Goal: Complete application form

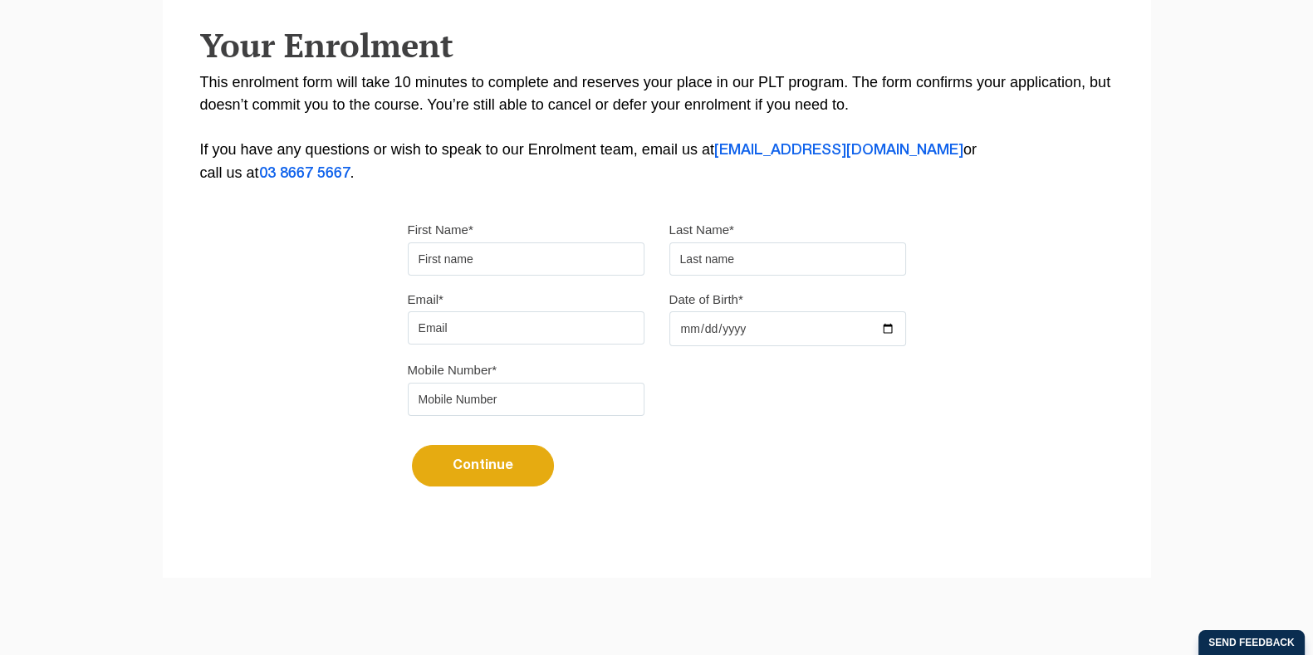
click at [493, 257] on input "First Name*" at bounding box center [526, 259] width 237 height 33
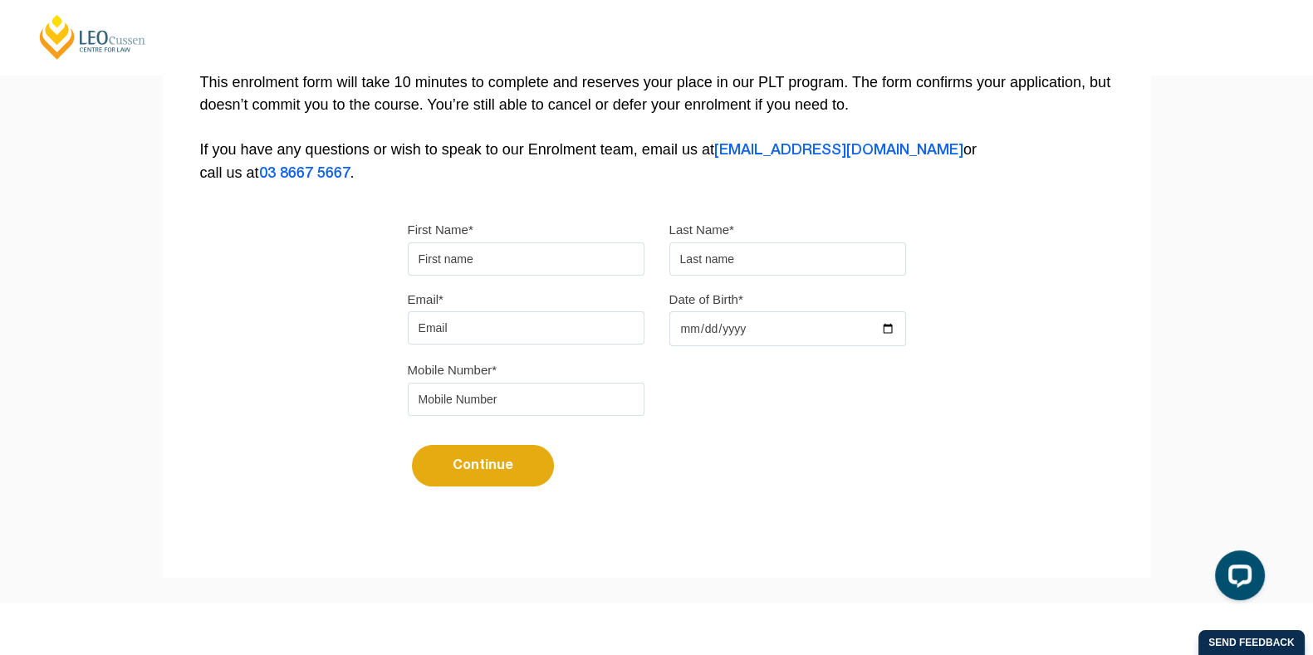
type input "[PERSON_NAME]"
type input "[EMAIL_ADDRESS][DOMAIN_NAME]"
type input "0417367327"
click at [485, 473] on button "Continue" at bounding box center [483, 466] width 142 height 42
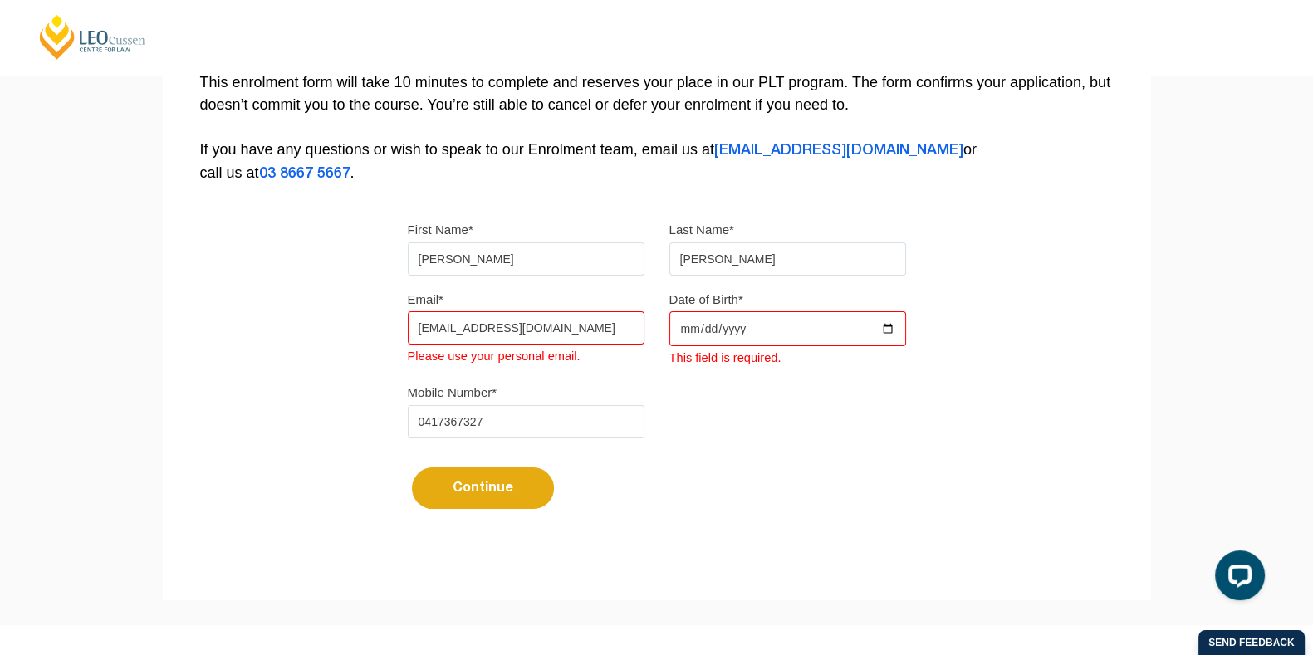
click at [722, 338] on input "Date of Birth*" at bounding box center [787, 328] width 237 height 35
type input "[DATE]"
click at [515, 488] on button "Continue" at bounding box center [483, 489] width 142 height 42
click at [541, 321] on input "[EMAIL_ADDRESS][DOMAIN_NAME]" at bounding box center [526, 327] width 237 height 33
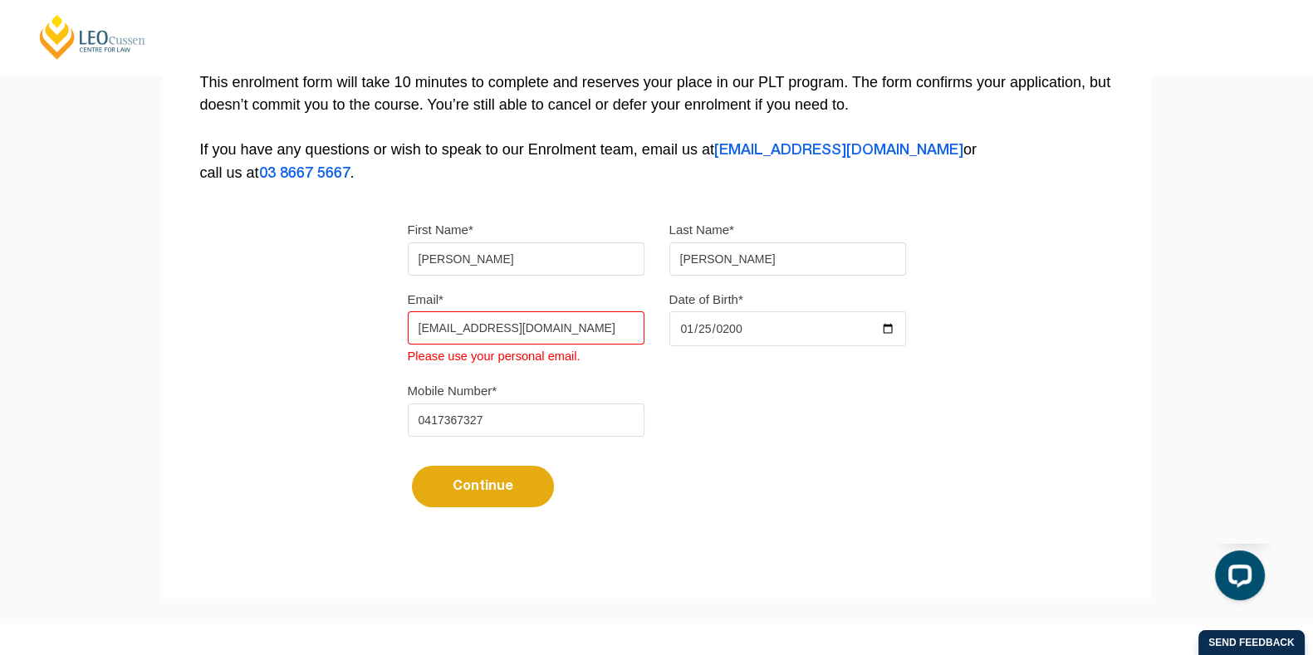
type input "[EMAIL_ADDRESS][DOMAIN_NAME]"
click at [487, 488] on button "Continue" at bounding box center [483, 487] width 142 height 42
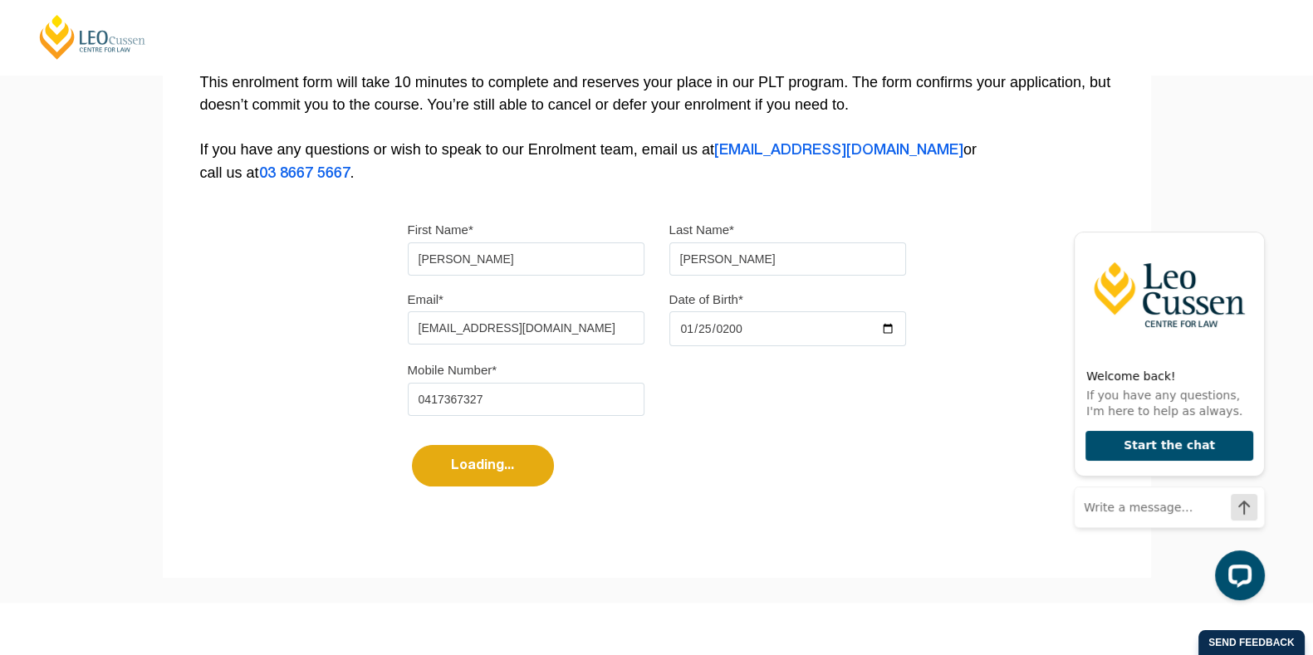
select select
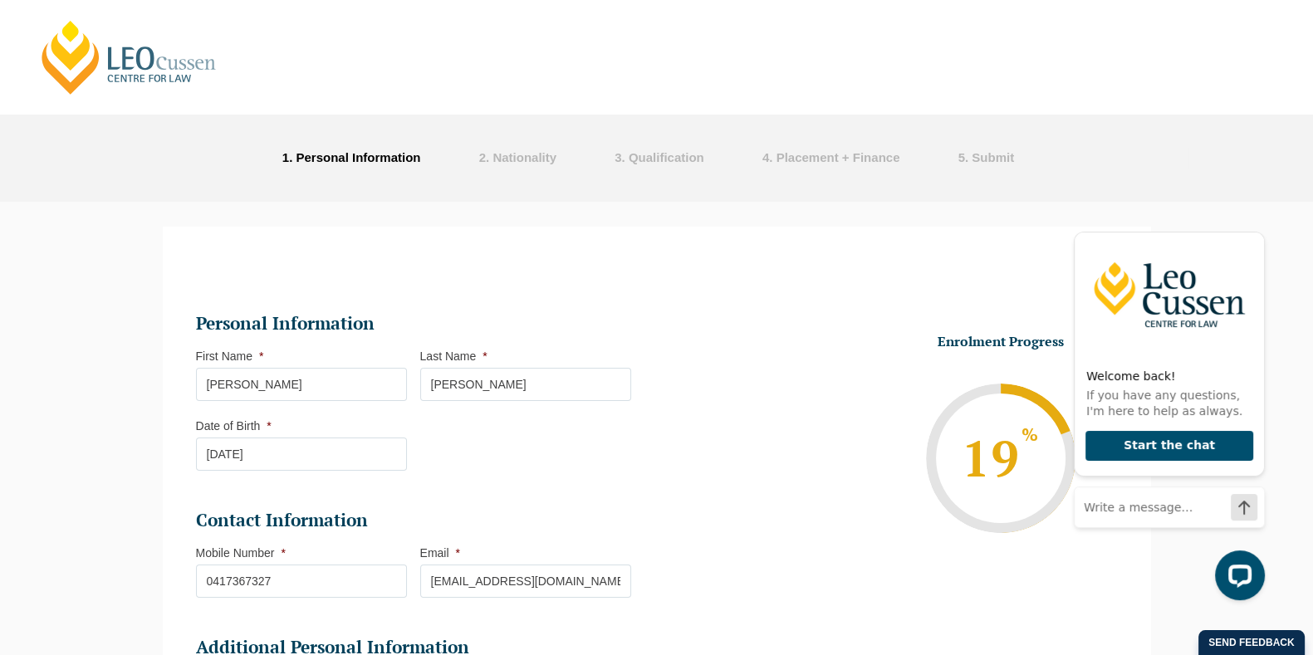
click at [270, 377] on input "[PERSON_NAME]" at bounding box center [301, 384] width 211 height 33
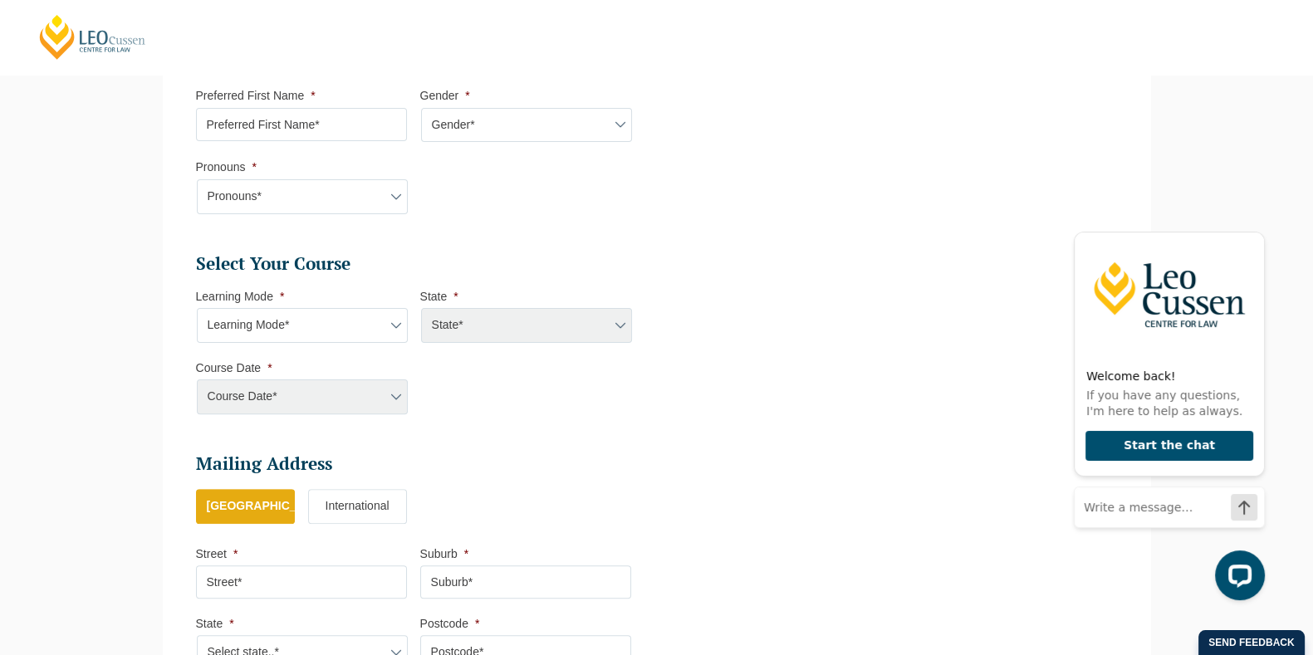
scroll to position [586, 0]
click at [311, 203] on select "Pronouns* She/Her/Hers He/Him/His They/Them/Theirs Other Prefer not to disclose" at bounding box center [302, 196] width 211 height 35
select select "She/Her/Hers"
click at [197, 179] on select "Pronouns* She/Her/Hers He/Him/His They/Them/Theirs Other Prefer not to disclose" at bounding box center [302, 196] width 211 height 35
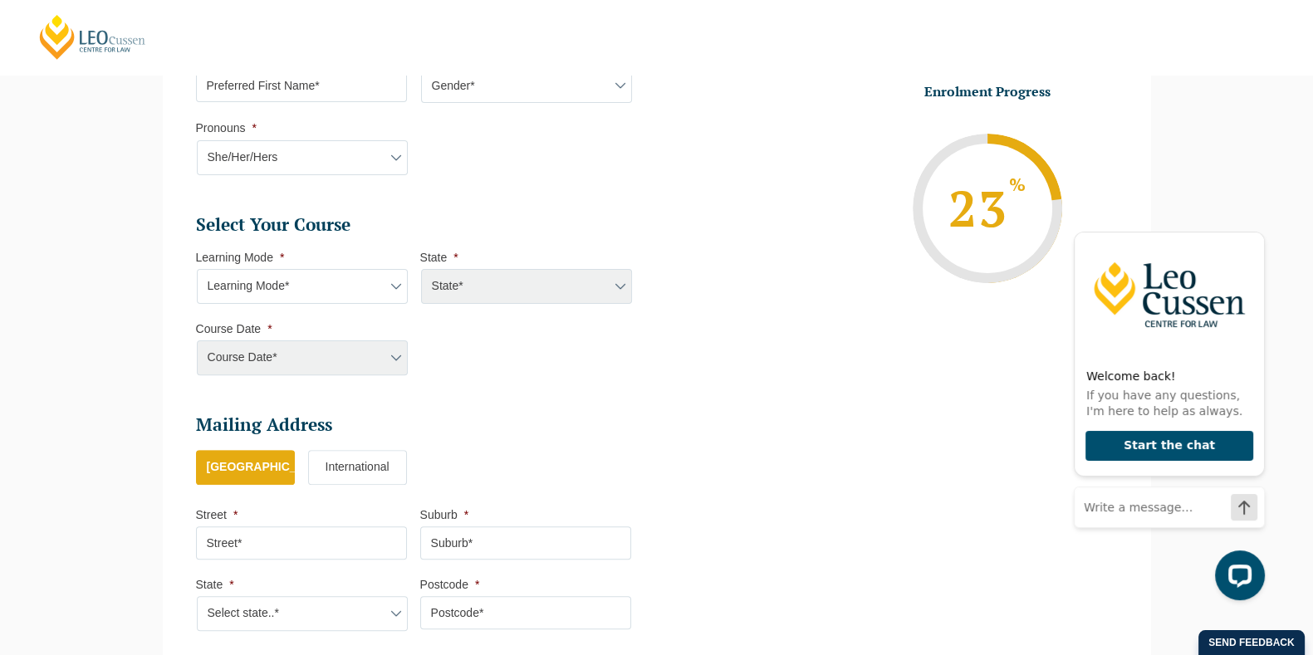
scroll to position [659, 0]
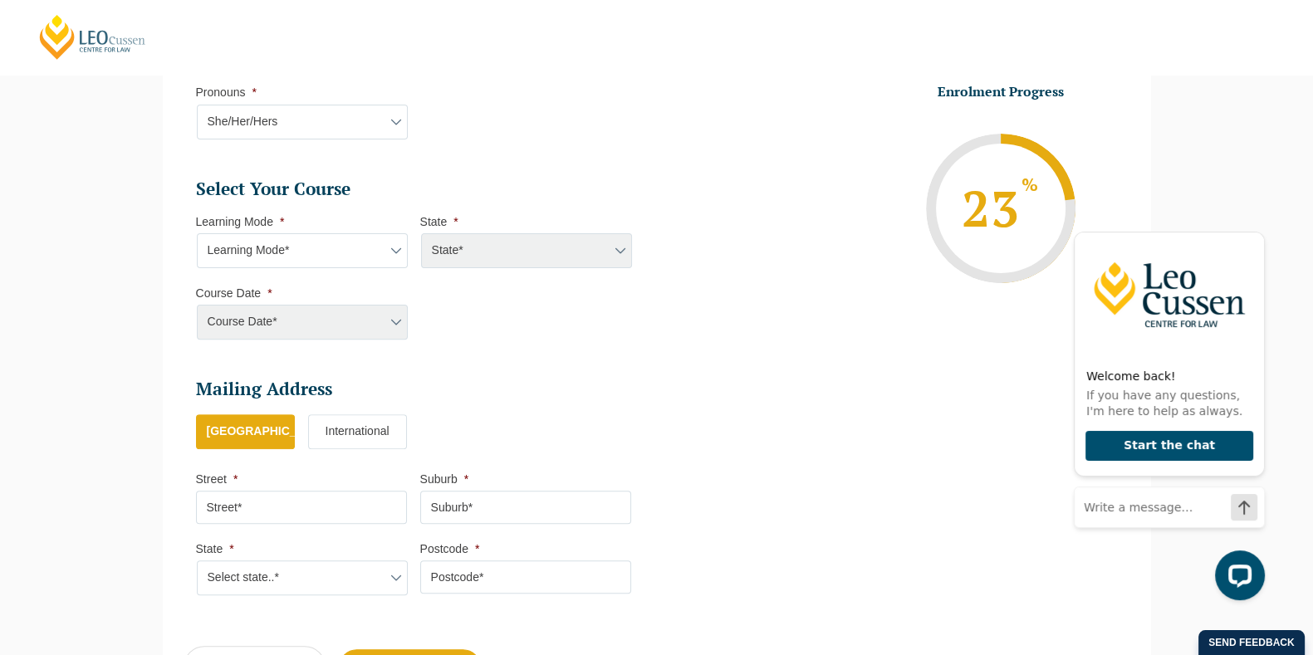
click at [312, 249] on select "Learning Mode* Online Full Time Learning Online Part Time Learning Blended Full…" at bounding box center [302, 250] width 211 height 35
select select "Online Full Time Learning"
click at [197, 233] on select "Learning Mode* Online Full Time Learning Online Part Time Learning Blended Full…" at bounding box center [302, 250] width 211 height 35
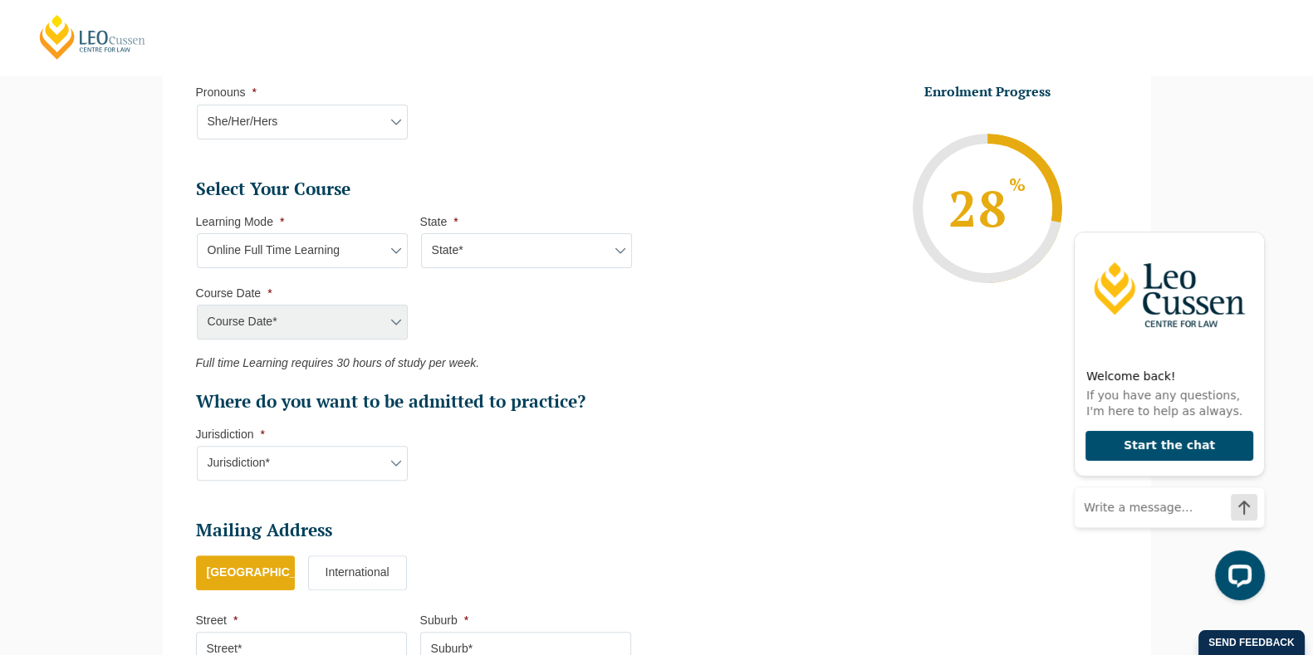
click at [468, 259] on select "State* National ([GEOGRAPHIC_DATA]/[GEOGRAPHIC_DATA], [GEOGRAPHIC_DATA], [GEOGR…" at bounding box center [526, 250] width 211 height 35
click at [350, 257] on select "Learning Mode* Online Full Time Learning Online Part Time Learning Blended Full…" at bounding box center [302, 250] width 211 height 35
click at [197, 233] on select "Learning Mode* Online Full Time Learning Online Part Time Learning Blended Full…" at bounding box center [302, 250] width 211 height 35
click at [531, 247] on select "State* National ([GEOGRAPHIC_DATA]/[GEOGRAPHIC_DATA], [GEOGRAPHIC_DATA], [GEOGR…" at bounding box center [526, 250] width 211 height 35
click at [287, 317] on div "Course Date* [PERSON_NAME] 2024 [DATE] ([DATE] to [DATE]) [DATE] ([DATE] to [DA…" at bounding box center [301, 322] width 211 height 35
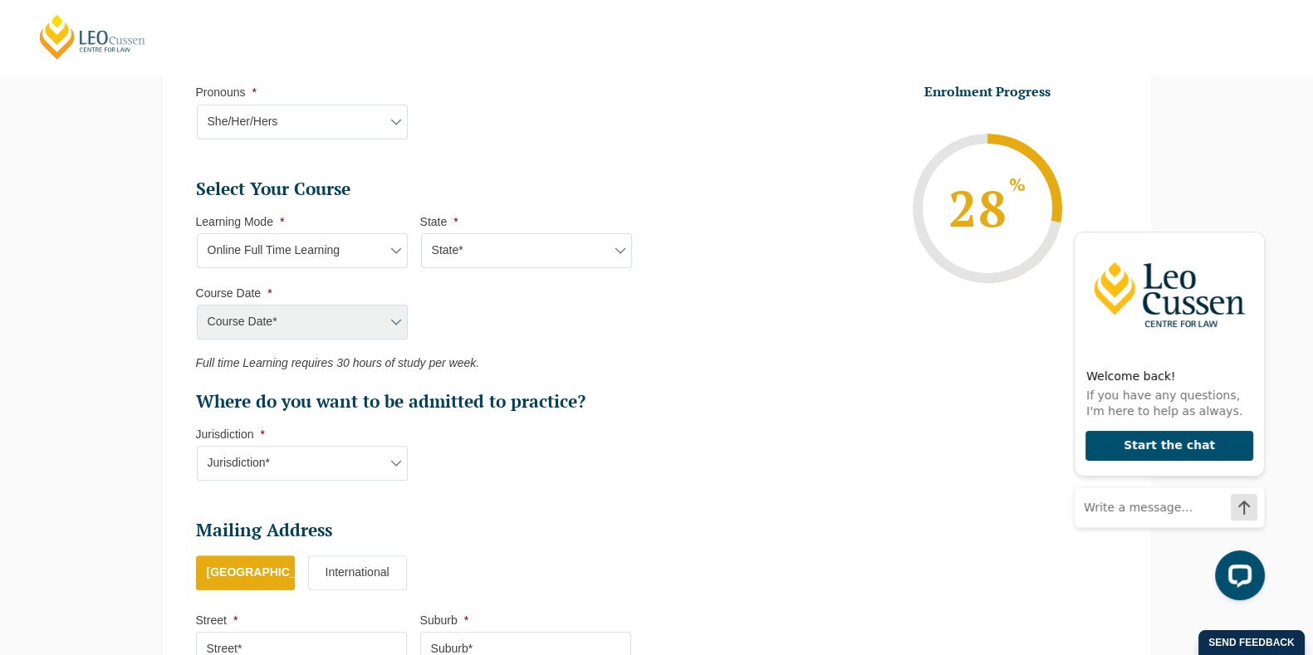
click at [287, 317] on div "Course Date* [PERSON_NAME] 2024 [DATE] ([DATE] to [DATE]) [DATE] ([DATE] to [DA…" at bounding box center [301, 322] width 211 height 35
click at [463, 259] on select "State* National ([GEOGRAPHIC_DATA]/[GEOGRAPHIC_DATA], [GEOGRAPHIC_DATA], [GEOGR…" at bounding box center [526, 250] width 211 height 35
select select "National ([GEOGRAPHIC_DATA]/[GEOGRAPHIC_DATA], [GEOGRAPHIC_DATA], [GEOGRAPHIC_D…"
click at [421, 233] on select "State* National ([GEOGRAPHIC_DATA]/[GEOGRAPHIC_DATA], [GEOGRAPHIC_DATA], [GEOGR…" at bounding box center [526, 250] width 211 height 35
click at [303, 317] on select "Course Date* [DATE] ([DATE] to [DATE]) [DATE] ([DATE] to [DATE]) [DATE] ([DATE]…" at bounding box center [302, 322] width 211 height 35
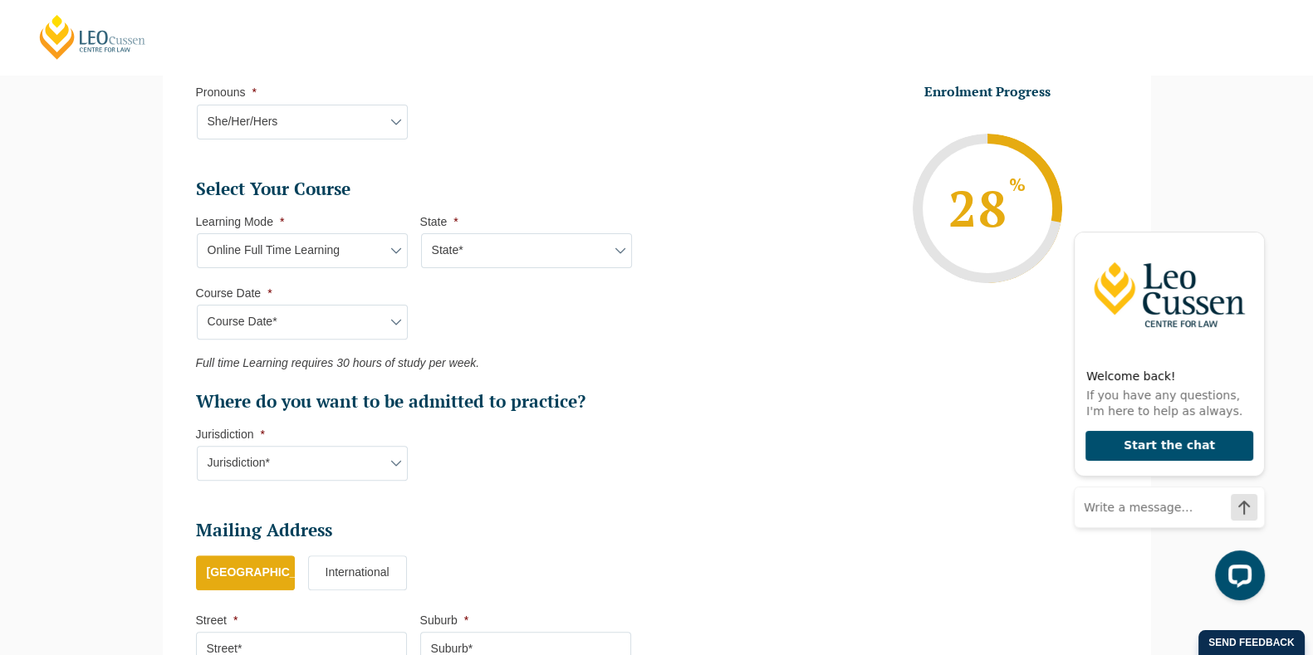
click at [669, 345] on ul "Personal Information First Name * [PERSON_NAME] Last Name * [PERSON_NAME] Date …" at bounding box center [657, 182] width 947 height 1143
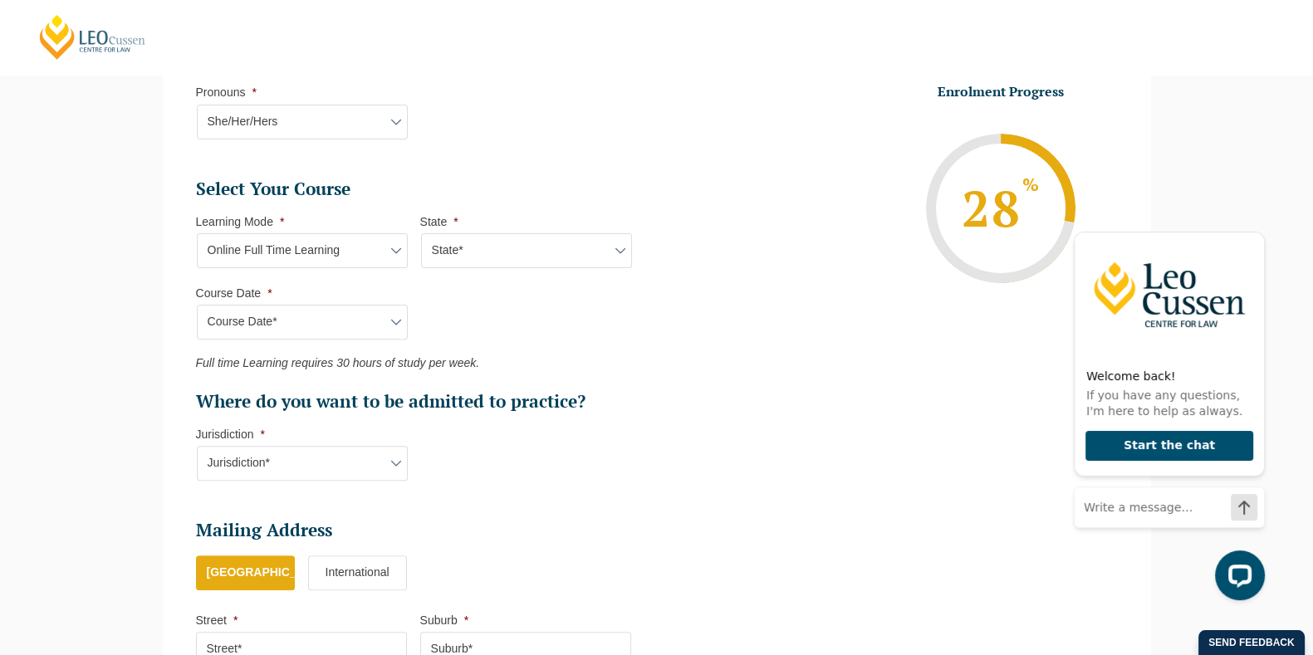
scroll to position [730, 0]
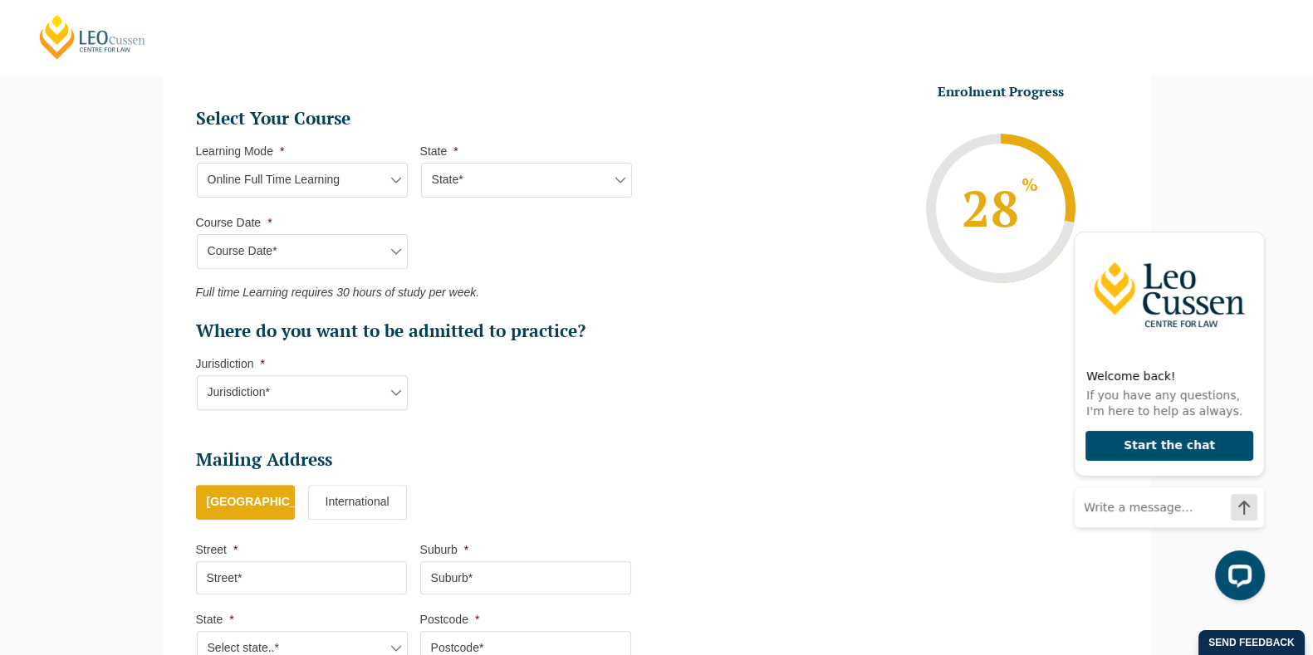
click at [237, 387] on select "Jurisdiction* VIC [GEOGRAPHIC_DATA]/[GEOGRAPHIC_DATA] SA [GEOGRAPHIC_DATA] [GEO…" at bounding box center [302, 392] width 211 height 35
click at [673, 426] on ul "Personal Information First Name * [PERSON_NAME] Last Name * [PERSON_NAME] Date …" at bounding box center [657, 112] width 947 height 1143
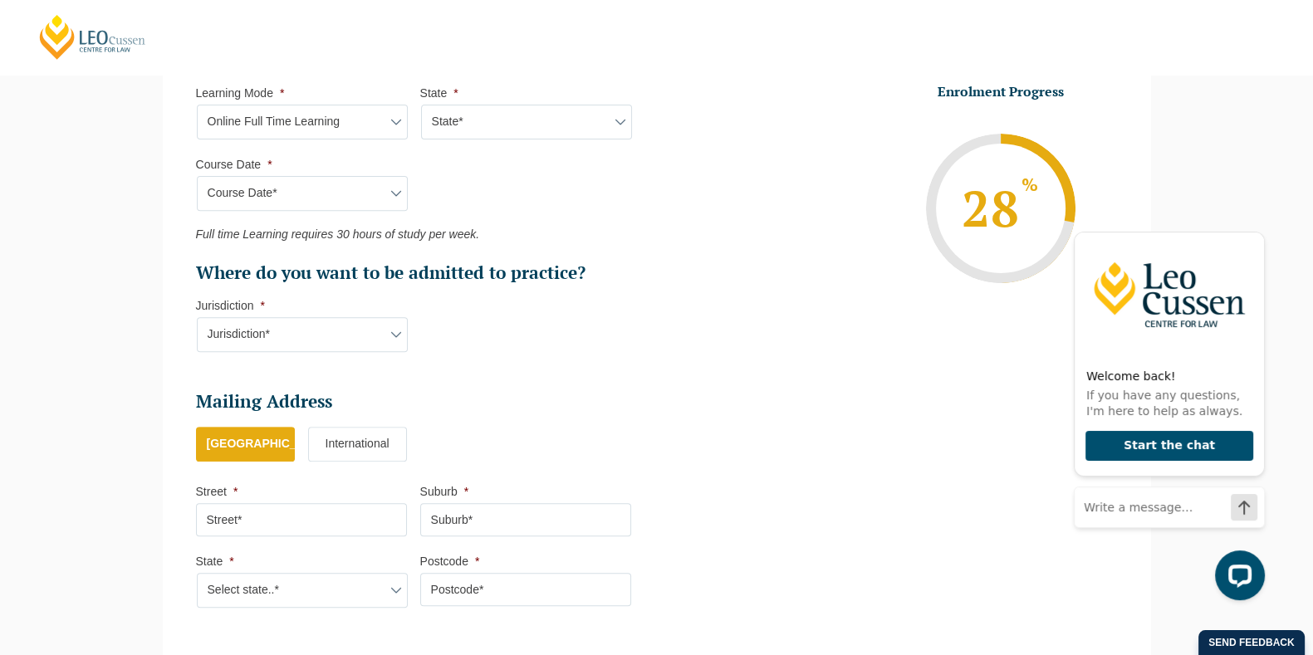
scroll to position [797, 0]
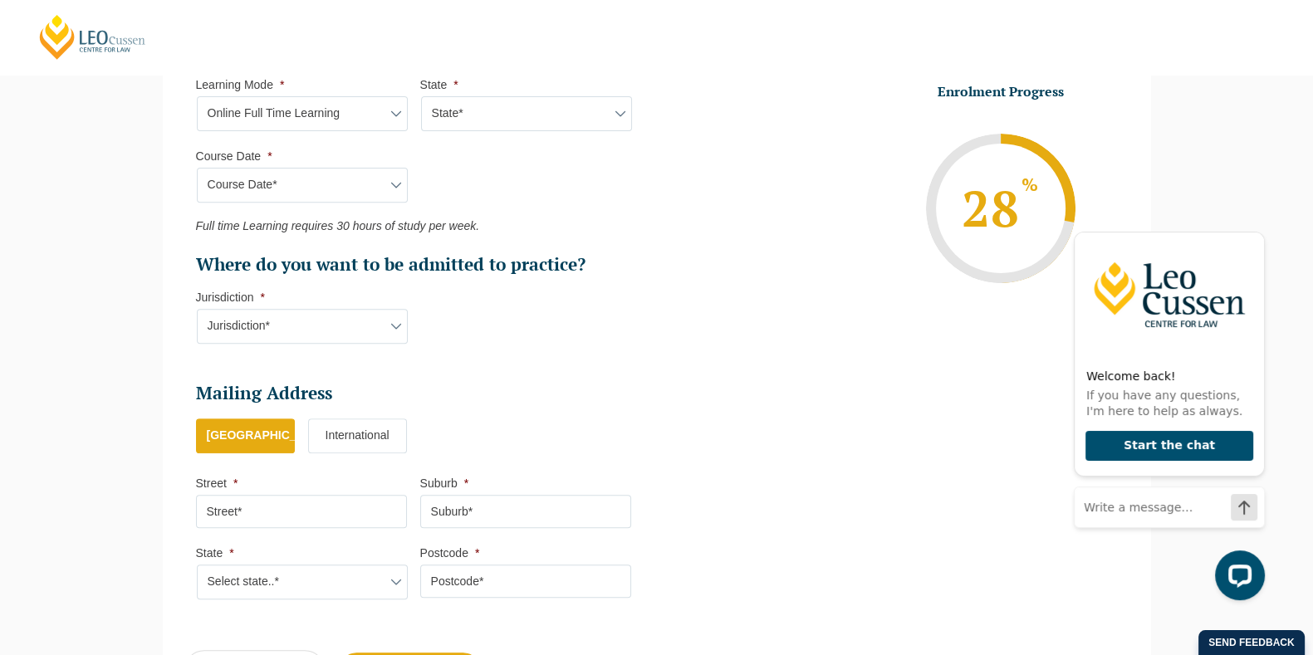
click at [620, 110] on select "State* National ([GEOGRAPHIC_DATA]/[GEOGRAPHIC_DATA], [GEOGRAPHIC_DATA], [GEOGR…" at bounding box center [526, 113] width 211 height 35
click at [346, 116] on select "Learning Mode* Online Full Time Learning Online Part Time Learning Blended Full…" at bounding box center [302, 113] width 211 height 35
click at [197, 96] on select "Learning Mode* Online Full Time Learning Online Part Time Learning Blended Full…" at bounding box center [302, 113] width 211 height 35
click at [339, 317] on select "Jurisdiction* VIC [GEOGRAPHIC_DATA]/[GEOGRAPHIC_DATA] SA [GEOGRAPHIC_DATA] [GEO…" at bounding box center [302, 326] width 211 height 35
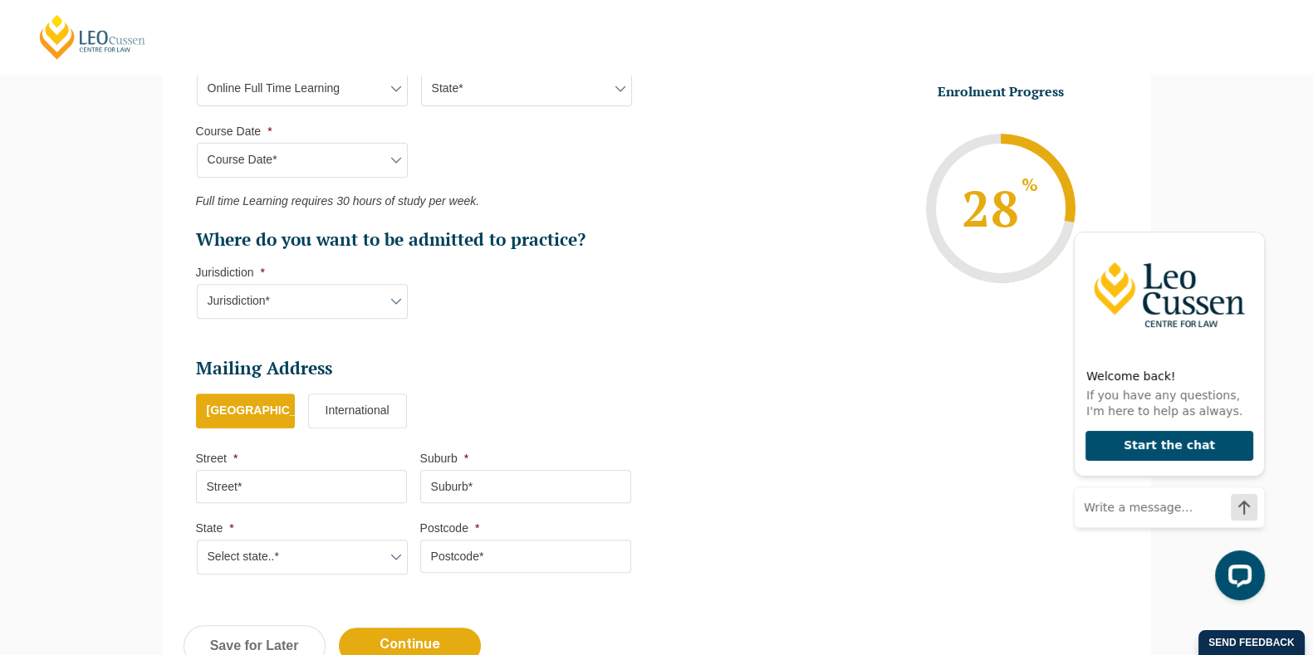
scroll to position [823, 0]
click at [339, 289] on select "Jurisdiction* VIC [GEOGRAPHIC_DATA]/[GEOGRAPHIC_DATA] SA [GEOGRAPHIC_DATA] [GEO…" at bounding box center [302, 299] width 211 height 35
select select "ACT/[GEOGRAPHIC_DATA]"
click at [197, 282] on select "Jurisdiction* VIC [GEOGRAPHIC_DATA]/[GEOGRAPHIC_DATA] SA [GEOGRAPHIC_DATA] [GEO…" at bounding box center [302, 299] width 211 height 35
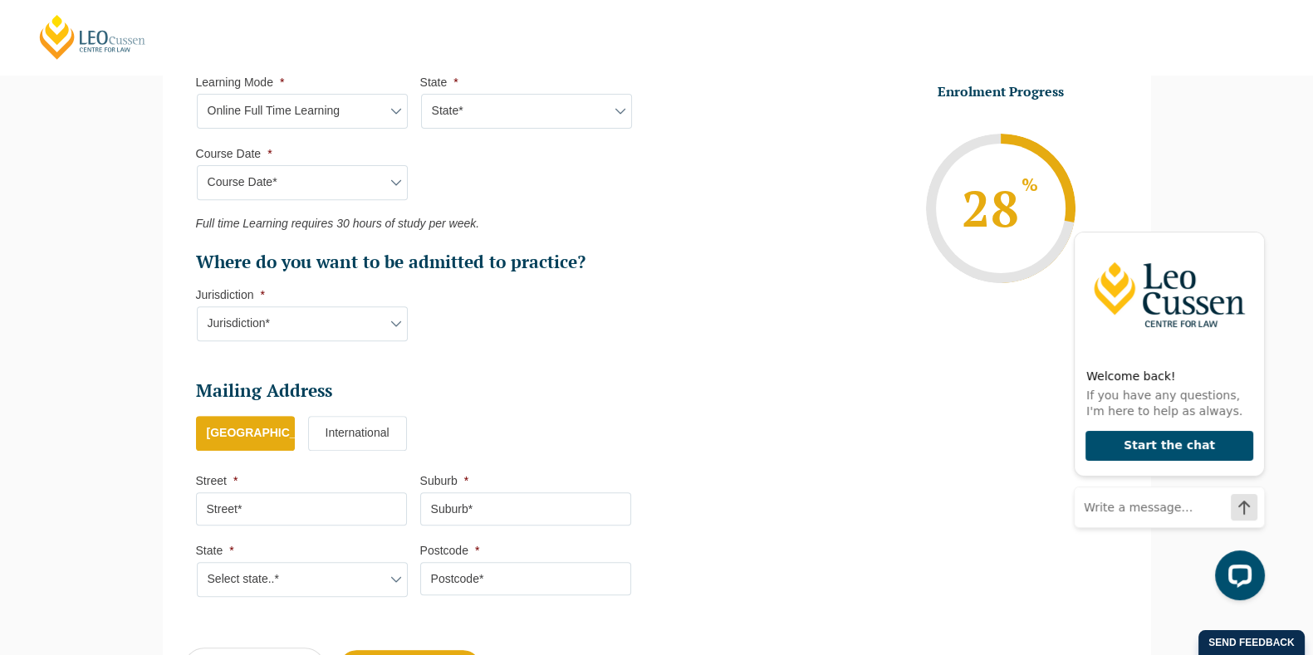
scroll to position [798, 0]
